Goal: Task Accomplishment & Management: Use online tool/utility

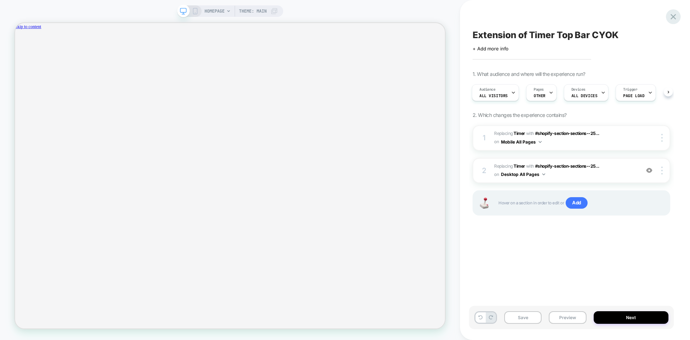
click at [677, 18] on icon at bounding box center [674, 17] width 10 height 10
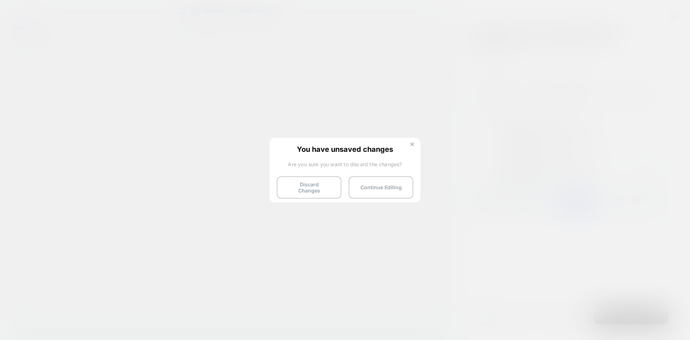
click at [410, 145] on button at bounding box center [413, 145] width 8 height 6
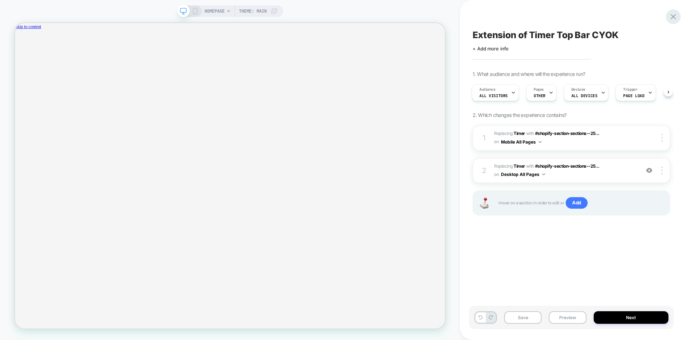
click at [672, 14] on icon at bounding box center [674, 17] width 10 height 10
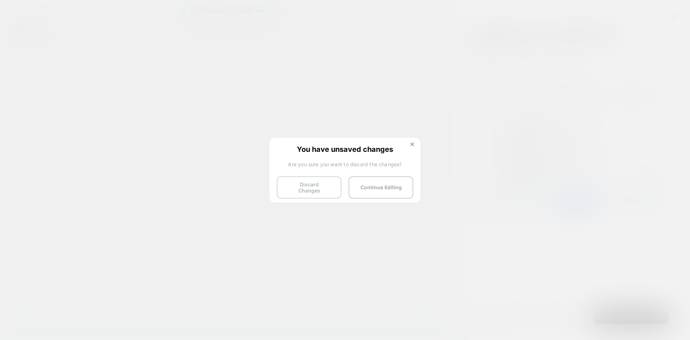
click at [311, 190] on button "Discard Changes" at bounding box center [309, 187] width 65 height 22
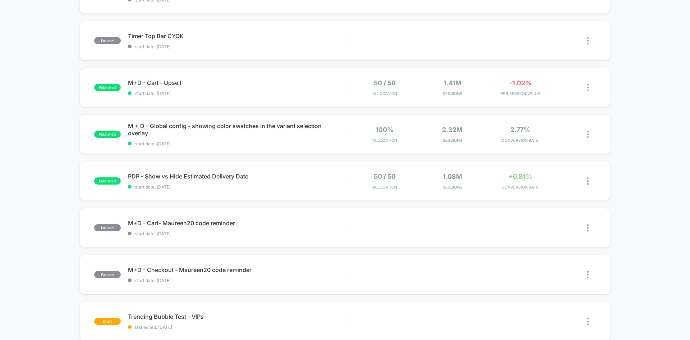
scroll to position [216, 0]
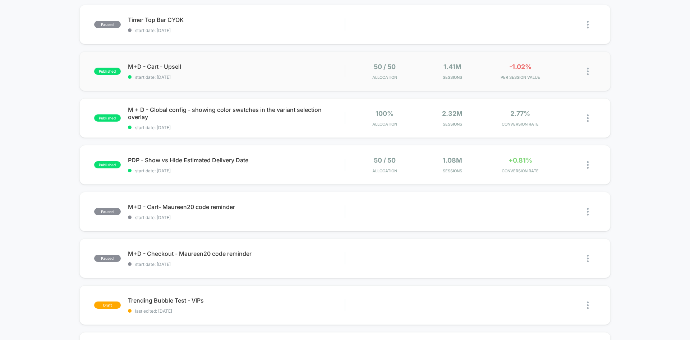
click at [244, 85] on div "published M+D - Cart - Upsell start date: 9/19/2025 50 / 50 Allocation 1.41M Se…" at bounding box center [345, 71] width 532 height 40
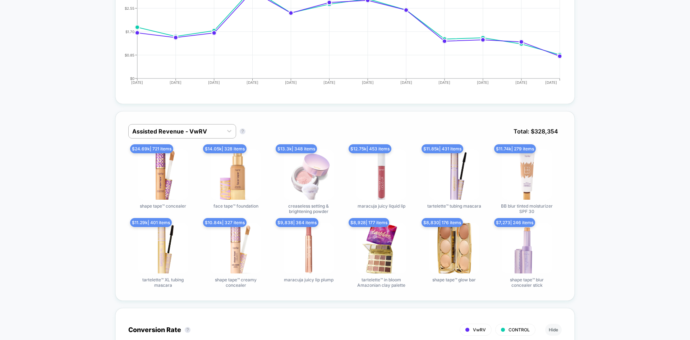
scroll to position [396, 0]
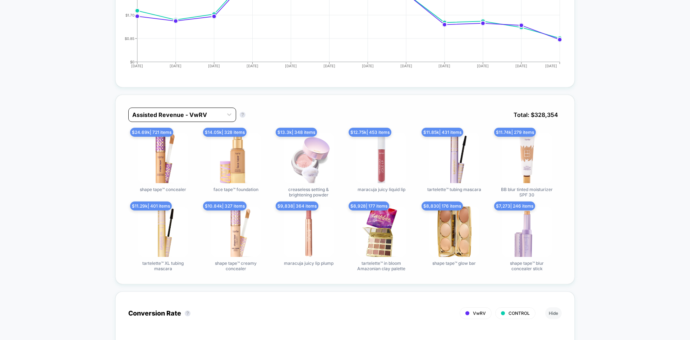
click at [165, 115] on div at bounding box center [175, 114] width 87 height 9
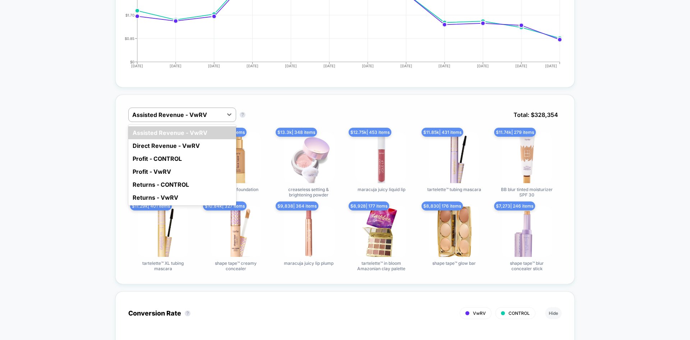
click at [182, 143] on div "Direct Revenue - VwRV" at bounding box center [182, 145] width 108 height 13
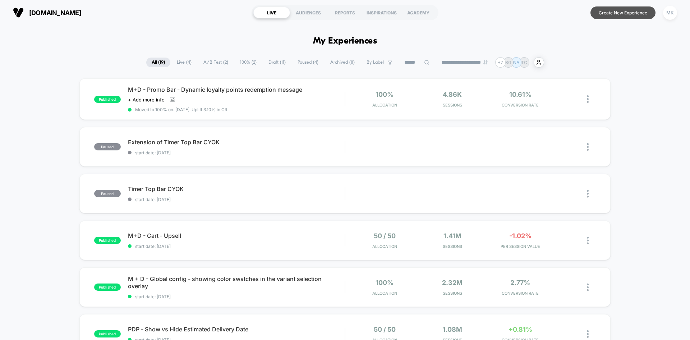
click at [597, 13] on button "Create New Experience" at bounding box center [623, 12] width 65 height 13
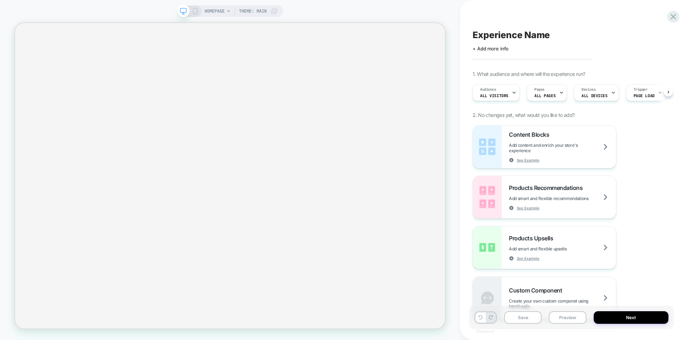
scroll to position [0, 0]
click at [217, 13] on span "HOMEPAGE" at bounding box center [215, 11] width 20 height 12
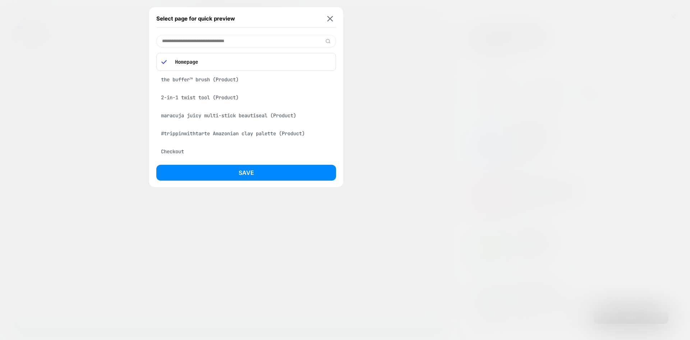
scroll to position [0, 0]
click at [209, 115] on div "maracuja juicy multi-stick beautiseal (Product)" at bounding box center [246, 116] width 180 height 14
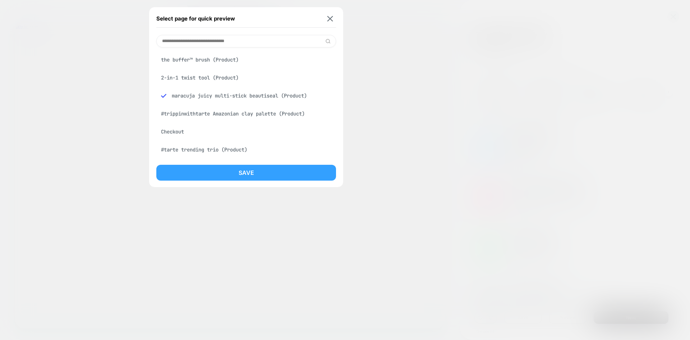
click at [233, 173] on button "Save" at bounding box center [246, 173] width 180 height 16
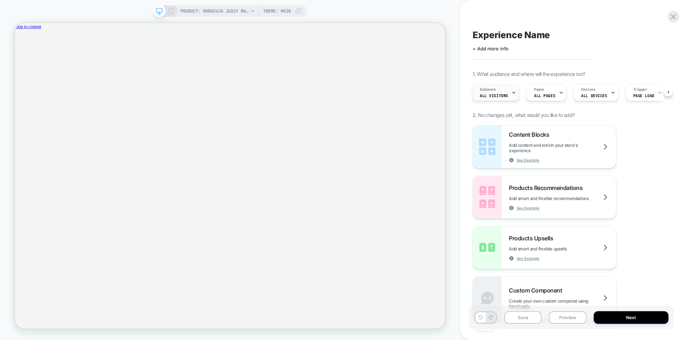
scroll to position [0, 1]
click at [507, 99] on div "Audience All Visitors" at bounding box center [494, 93] width 43 height 16
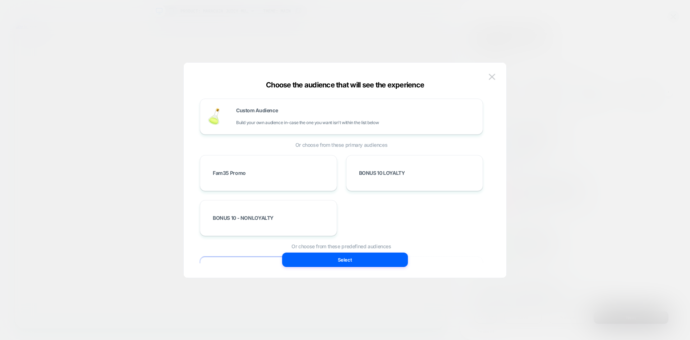
scroll to position [0, 525]
click at [314, 110] on div "Custom Audience Build your own audience in-case the one you want isn't within t…" at bounding box center [356, 116] width 240 height 17
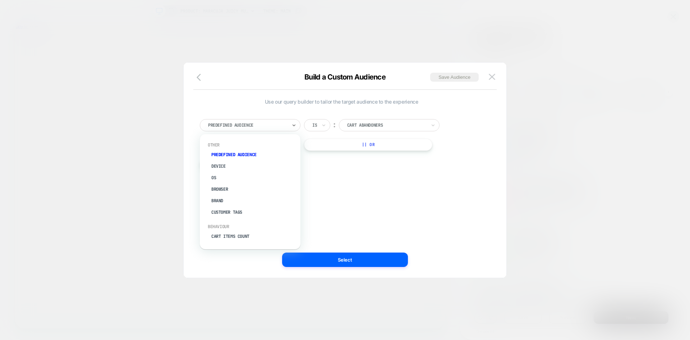
click at [256, 128] on div at bounding box center [247, 125] width 79 height 6
click at [223, 190] on div "Country" at bounding box center [254, 190] width 94 height 12
click at [318, 126] on div "Is" at bounding box center [317, 125] width 26 height 12
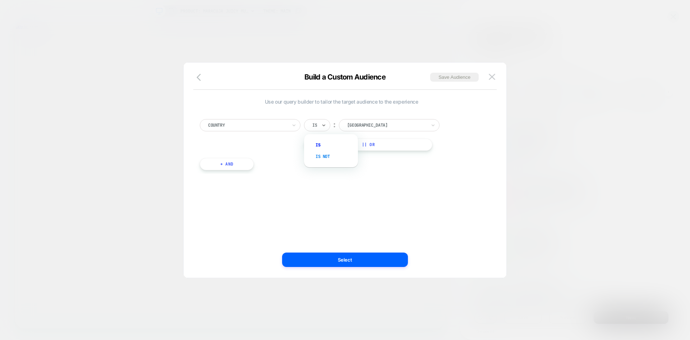
click at [316, 157] on div "Is not" at bounding box center [334, 157] width 47 height 12
click at [369, 127] on div at bounding box center [396, 125] width 79 height 6
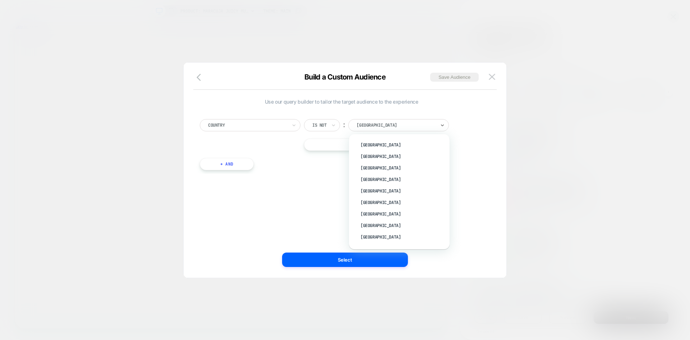
scroll to position [2617, 0]
click at [381, 238] on div "[GEOGRAPHIC_DATA]" at bounding box center [403, 244] width 94 height 12
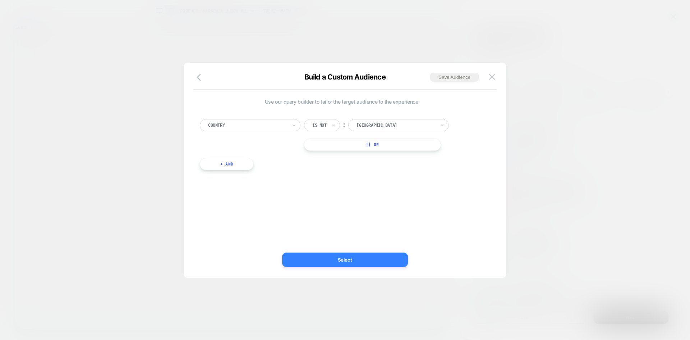
scroll to position [0, 1049]
click at [338, 259] on button "Select" at bounding box center [345, 259] width 126 height 14
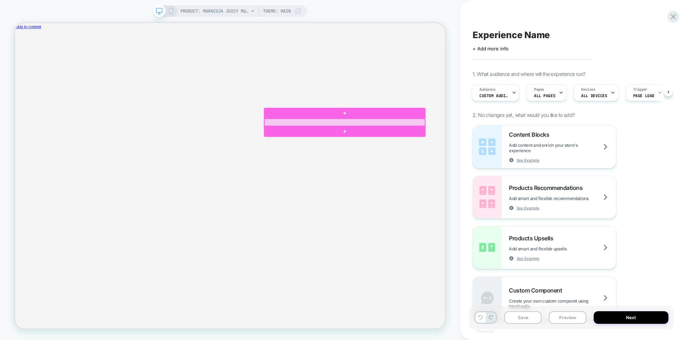
click at [457, 156] on div at bounding box center [455, 155] width 214 height 9
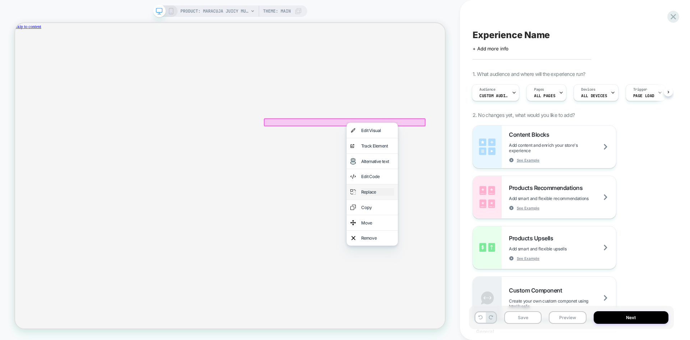
scroll to position [0, 0]
click at [492, 309] on div "Remove" at bounding box center [499, 310] width 44 height 10
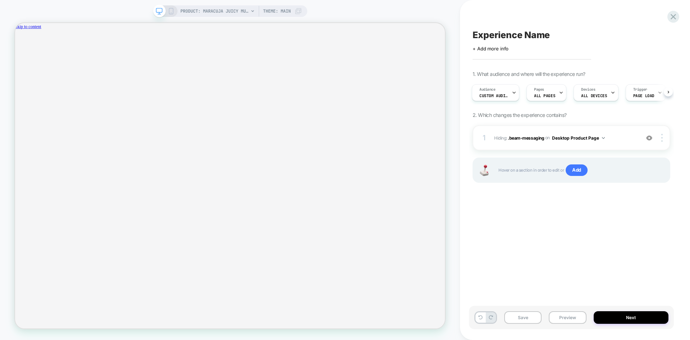
scroll to position [0, 525]
click at [662, 141] on img at bounding box center [662, 138] width 1 height 8
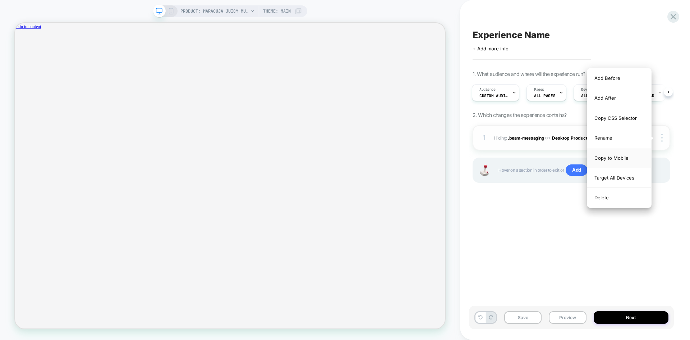
click at [626, 160] on div "Copy to Mobile" at bounding box center [620, 158] width 64 height 20
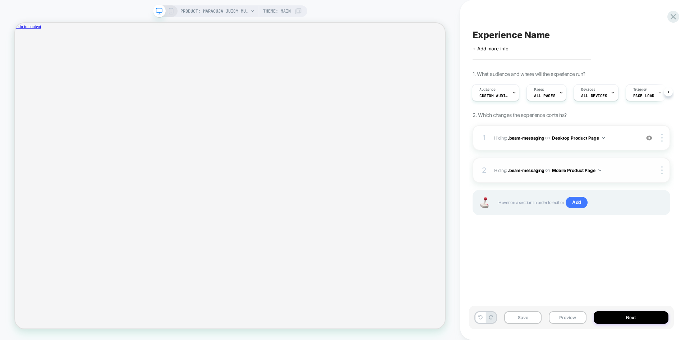
scroll to position [0, 1049]
click at [229, 12] on span "PRODUCT: maracuja juicy multi-stick beautiseal" at bounding box center [215, 11] width 68 height 12
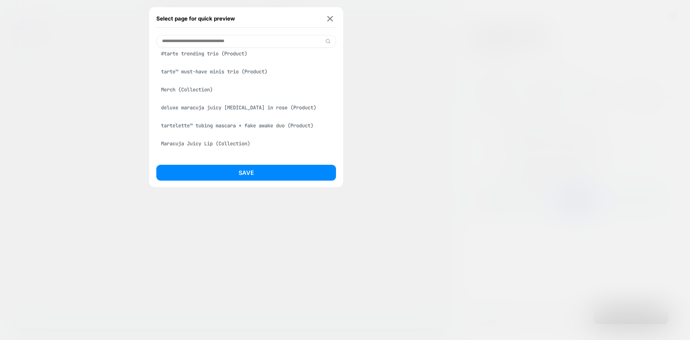
scroll to position [108, 0]
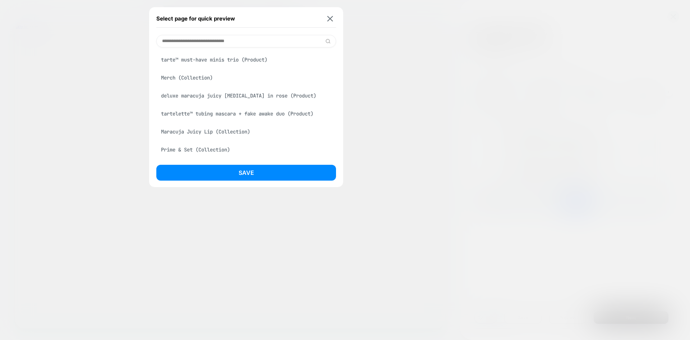
click at [275, 117] on div "tartelette™ tubing mascara + fake awake duo (Product)" at bounding box center [246, 114] width 180 height 14
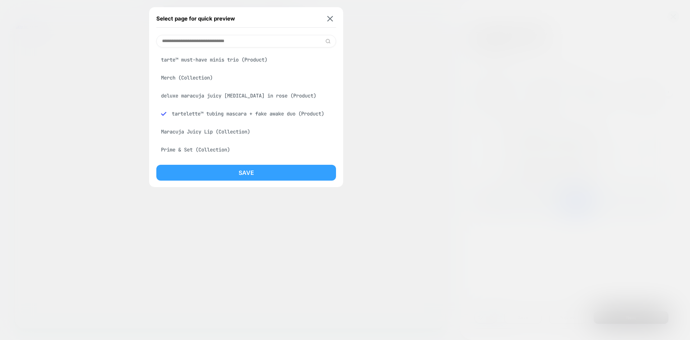
scroll to position [0, 525]
click at [288, 171] on button "Save" at bounding box center [246, 173] width 180 height 16
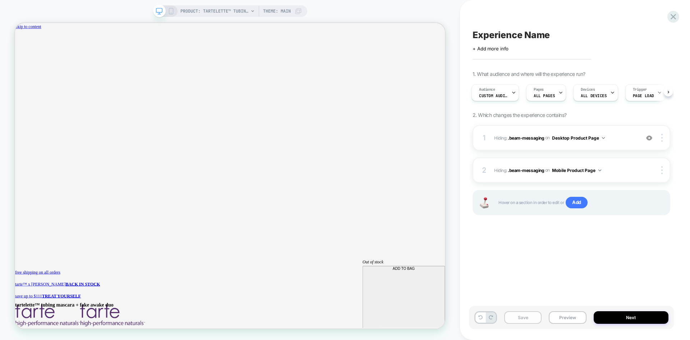
scroll to position [0, 0]
click at [580, 315] on button "Preview" at bounding box center [567, 317] width 37 height 13
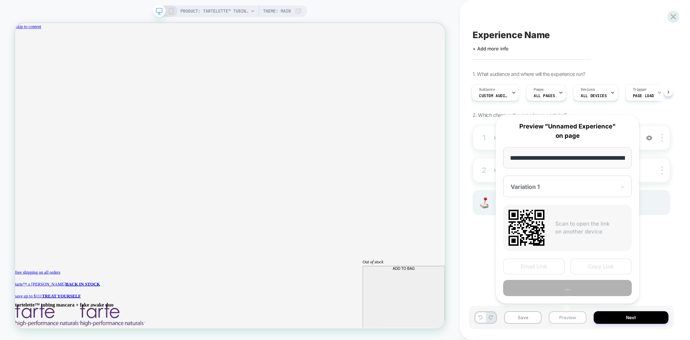
scroll to position [0, 169]
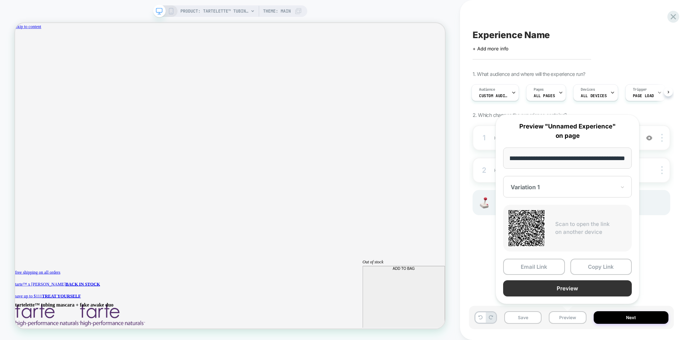
click at [565, 286] on button "Preview" at bounding box center [567, 288] width 129 height 16
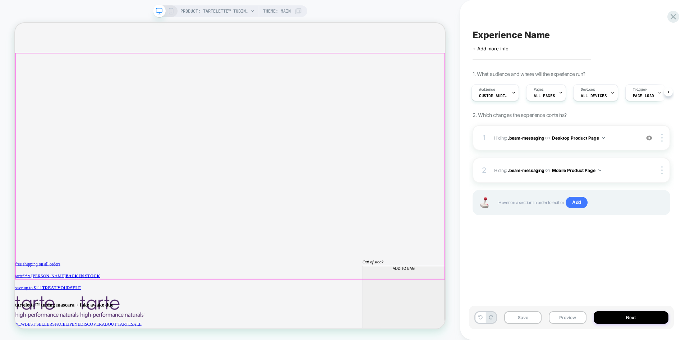
scroll to position [0, 0]
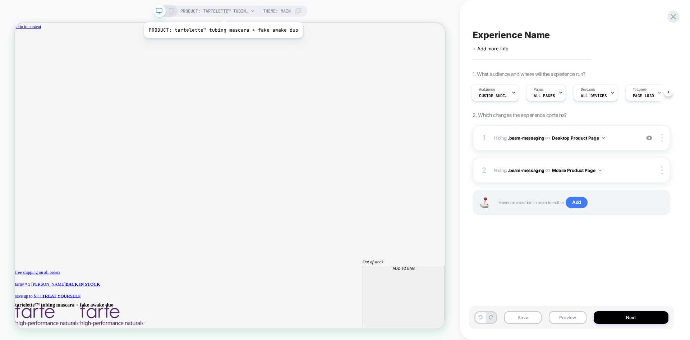
click at [222, 13] on span "PRODUCT: tartelette™ tubing mascara + fake awake duo" at bounding box center [215, 11] width 68 height 12
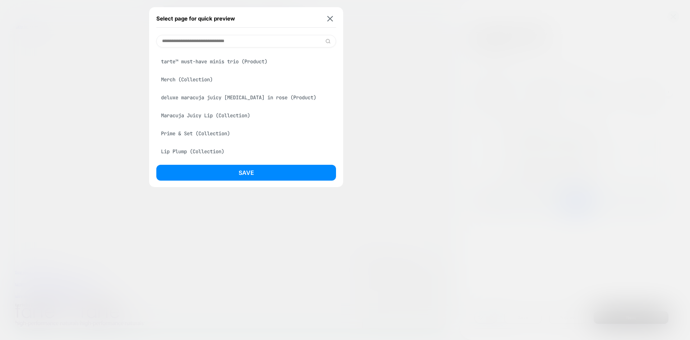
scroll to position [0, 525]
click at [249, 68] on div "tarte™ must-have minis trio (Product)" at bounding box center [246, 62] width 180 height 14
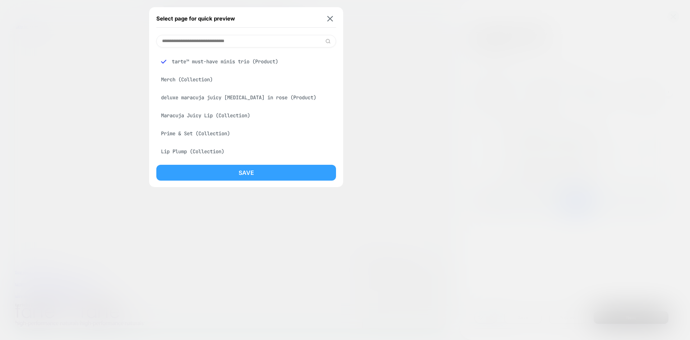
click at [259, 176] on button "Save" at bounding box center [246, 173] width 180 height 16
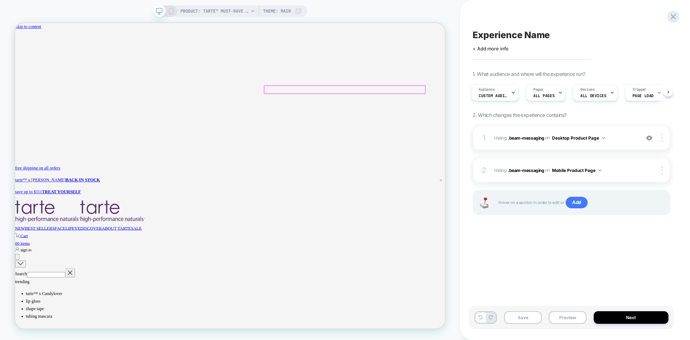
scroll to position [0, 0]
click at [232, 11] on span "PRODUCT: tarte™ must-have minis trio" at bounding box center [215, 11] width 68 height 12
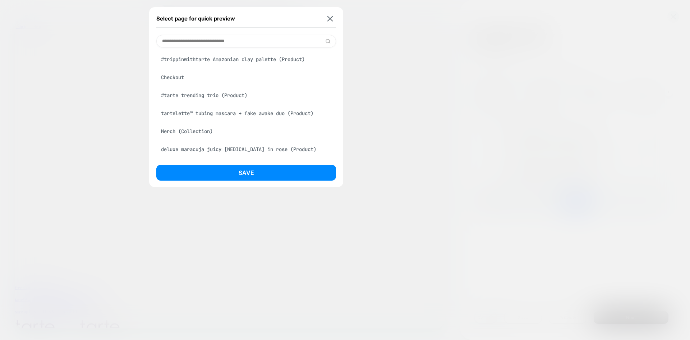
scroll to position [72, 0]
click at [271, 115] on div "tartelette™ tubing mascara + fake awake duo (Product)" at bounding box center [246, 114] width 180 height 14
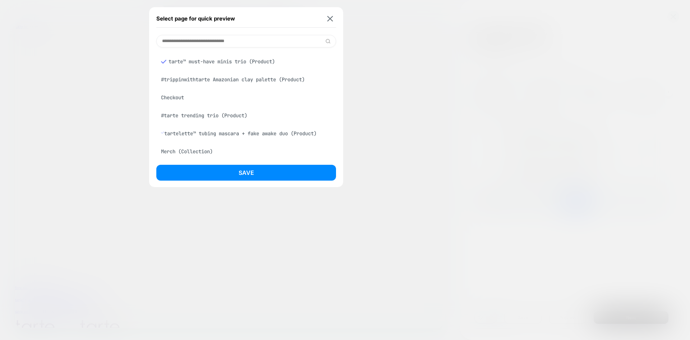
scroll to position [92, 0]
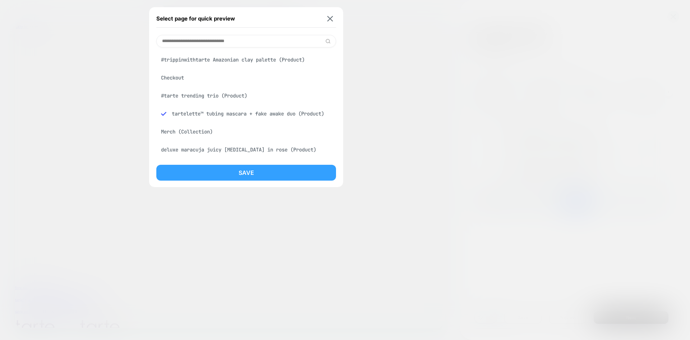
click at [257, 173] on button "Save" at bounding box center [246, 173] width 180 height 16
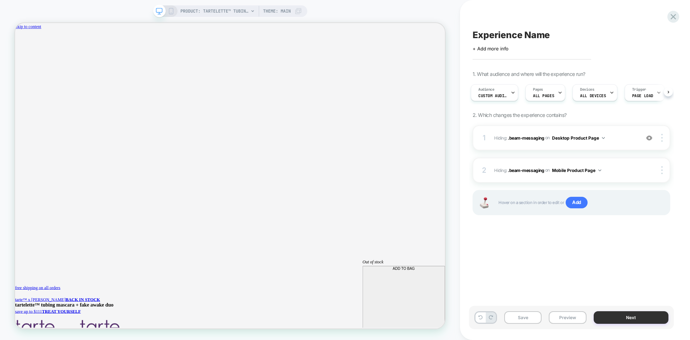
scroll to position [0, 0]
click at [627, 318] on button "Next" at bounding box center [631, 317] width 75 height 13
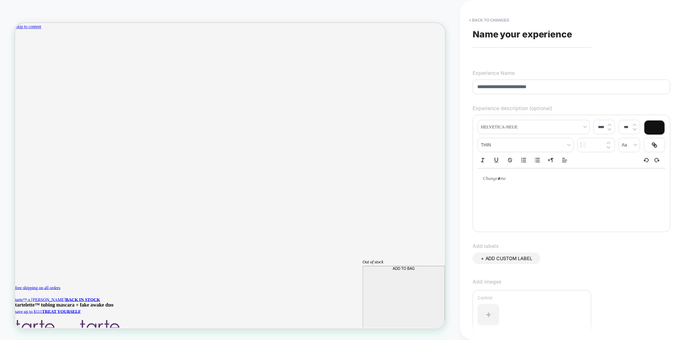
scroll to position [60, 0]
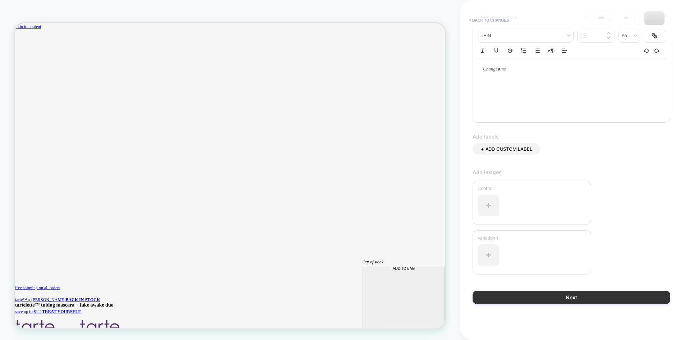
type input "**********"
click at [590, 297] on button "Next" at bounding box center [572, 297] width 198 height 13
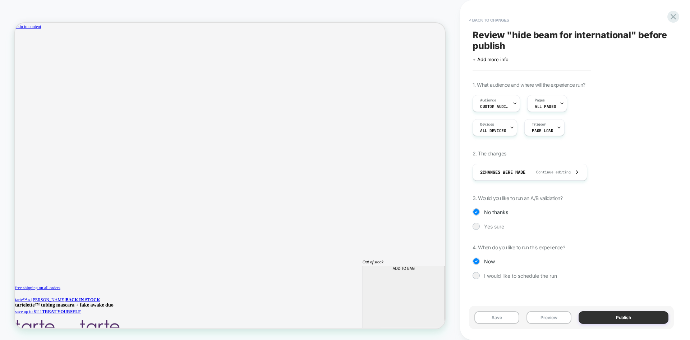
scroll to position [0, 525]
click at [614, 316] on button "Publish" at bounding box center [624, 317] width 90 height 13
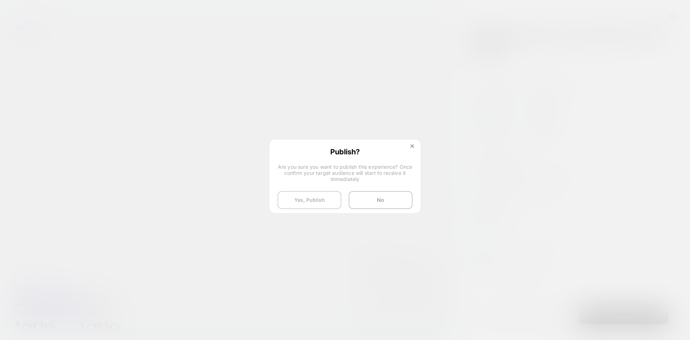
click at [318, 194] on button "Yes, Publish" at bounding box center [310, 200] width 64 height 18
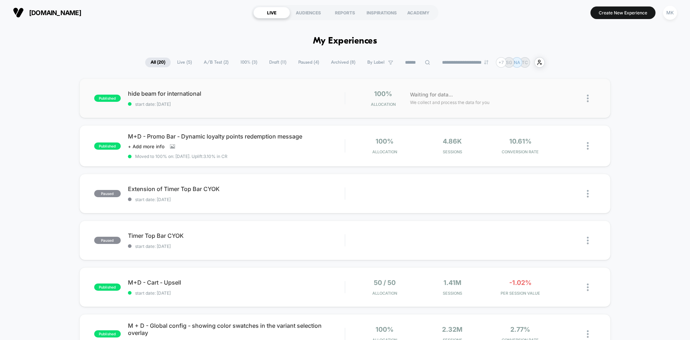
click at [535, 109] on div "published hide beam for international start date: [DATE] 100% Allocation Waitin…" at bounding box center [345, 98] width 532 height 40
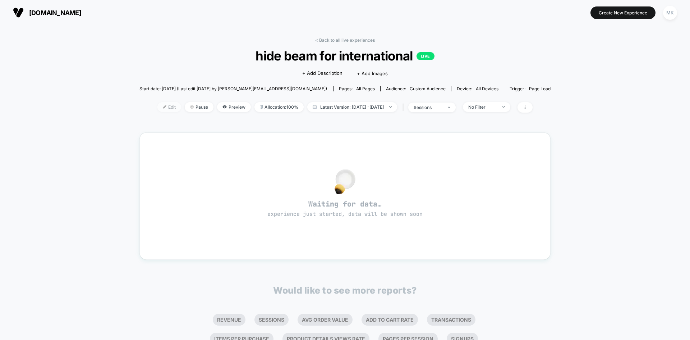
click at [158, 108] on span "Edit" at bounding box center [170, 107] width 24 height 10
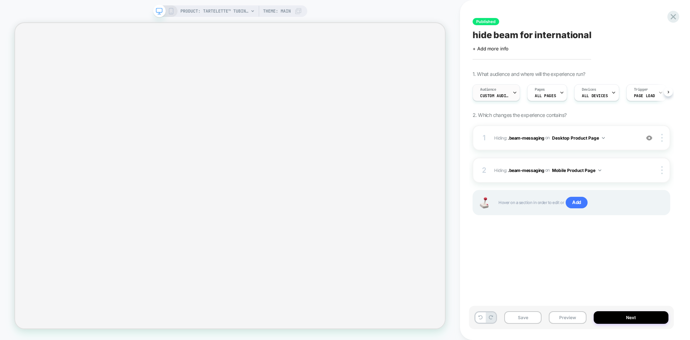
click at [502, 95] on span "Custom Audience" at bounding box center [494, 95] width 29 height 5
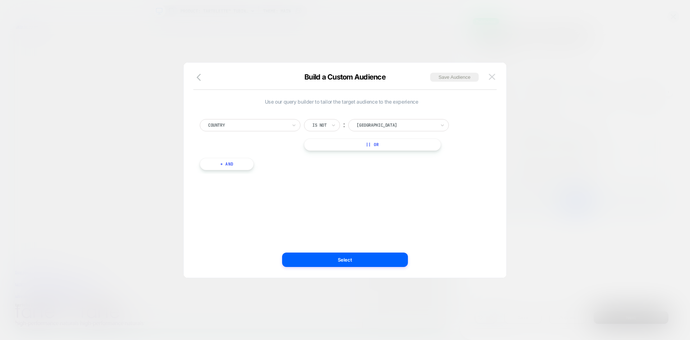
click at [493, 81] on button at bounding box center [492, 77] width 11 height 11
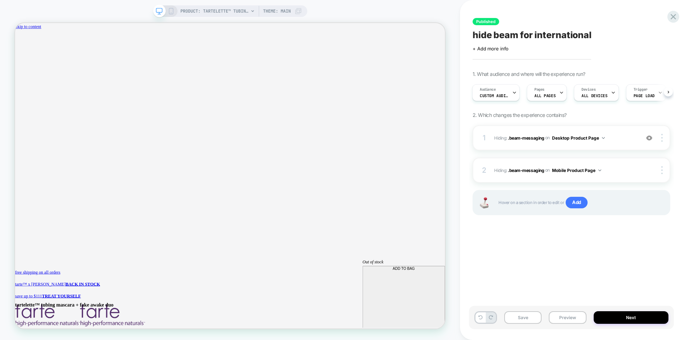
scroll to position [0, 1049]
